Goal: Task Accomplishment & Management: Use online tool/utility

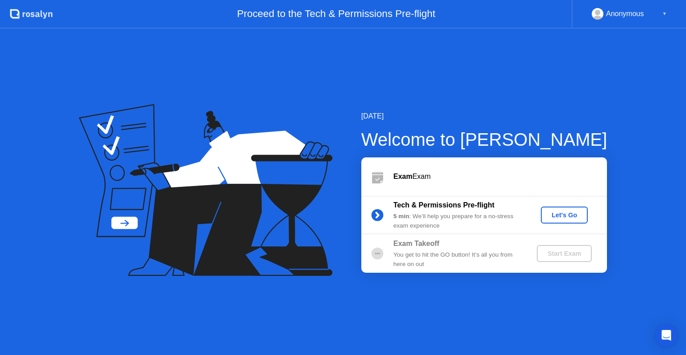
click at [565, 212] on div "Let's Go" at bounding box center [565, 214] width 40 height 7
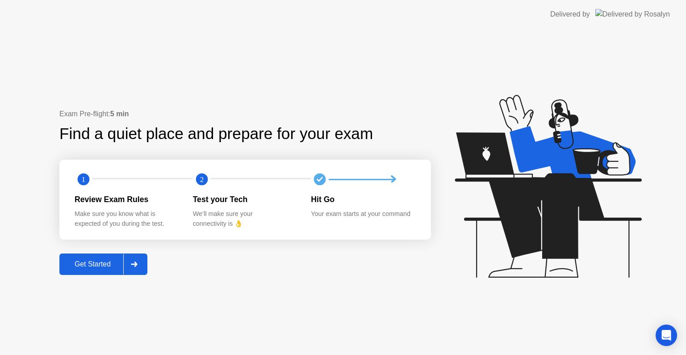
click at [79, 265] on div "Get Started" at bounding box center [92, 264] width 61 height 8
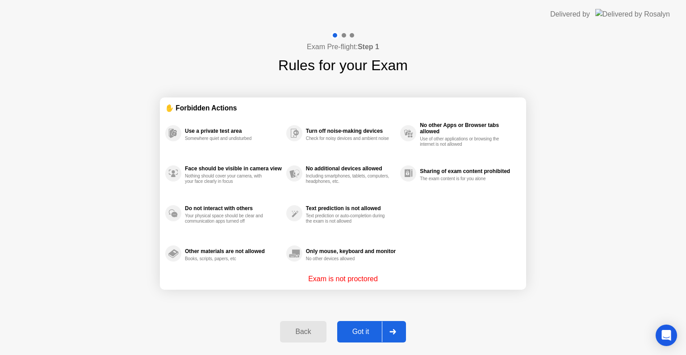
click at [357, 333] on div "Got it" at bounding box center [361, 332] width 42 height 8
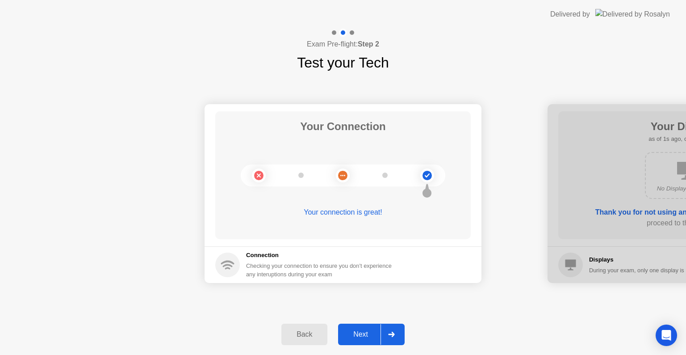
click at [357, 332] on div "Next" at bounding box center [361, 334] width 40 height 8
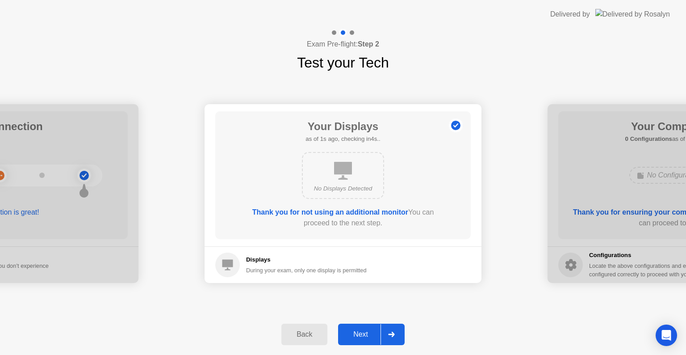
click at [357, 332] on div "Next" at bounding box center [361, 334] width 40 height 8
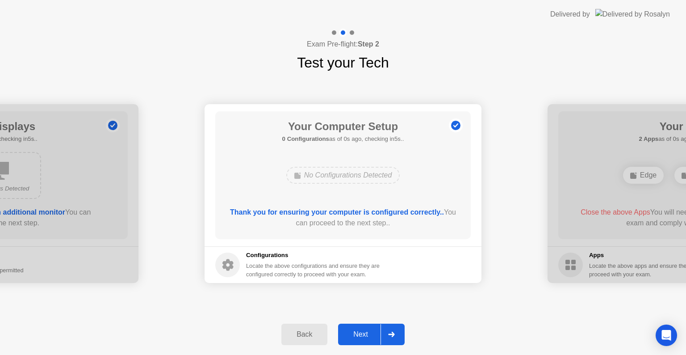
click at [357, 332] on div "Next" at bounding box center [361, 334] width 40 height 8
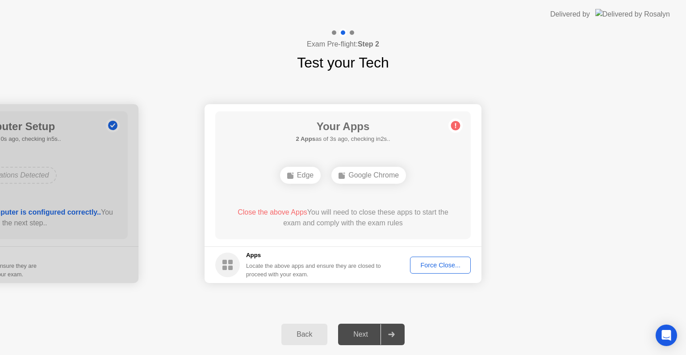
click at [433, 266] on div "Force Close..." at bounding box center [440, 264] width 55 height 7
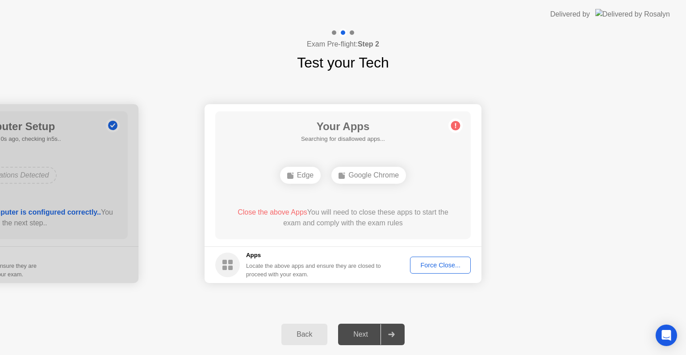
click at [456, 124] on circle at bounding box center [455, 125] width 9 height 9
click at [422, 263] on div "Force Close..." at bounding box center [440, 264] width 55 height 7
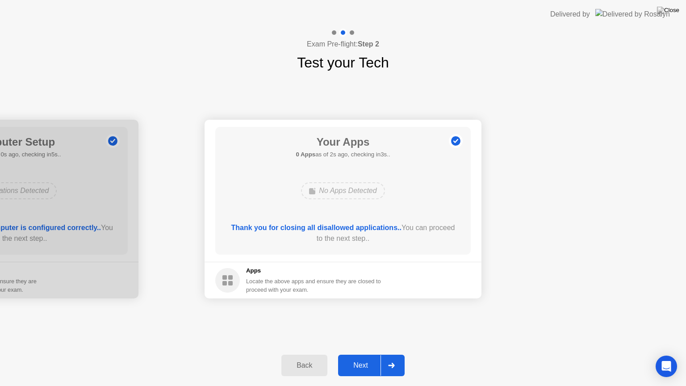
click at [372, 354] on div "Next" at bounding box center [361, 366] width 40 height 8
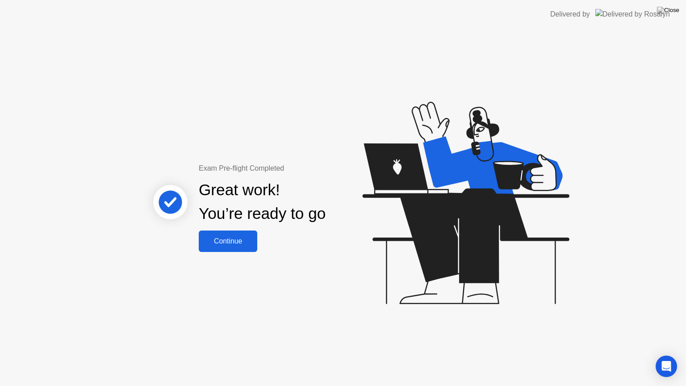
click at [206, 240] on div "Continue" at bounding box center [228, 241] width 53 height 8
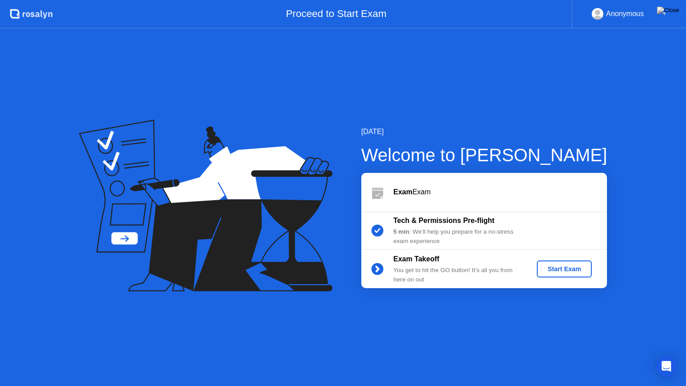
click at [559, 268] on div "Start Exam" at bounding box center [565, 268] width 48 height 7
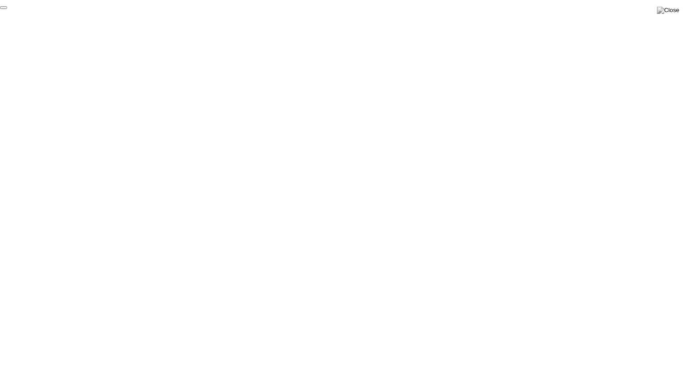
click div "End Proctoring Session"
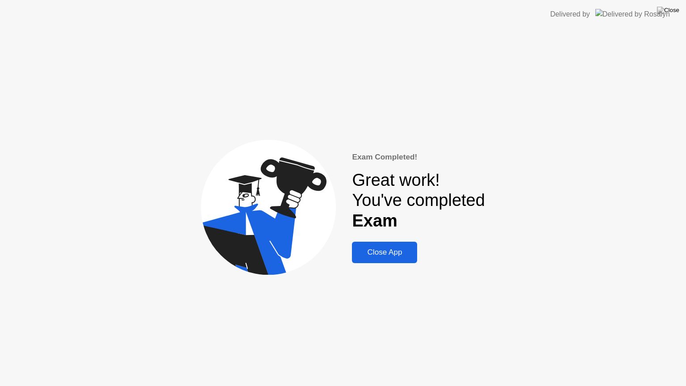
click at [382, 252] on div "Close App" at bounding box center [385, 252] width 60 height 9
